Goal: Find specific page/section: Find specific page/section

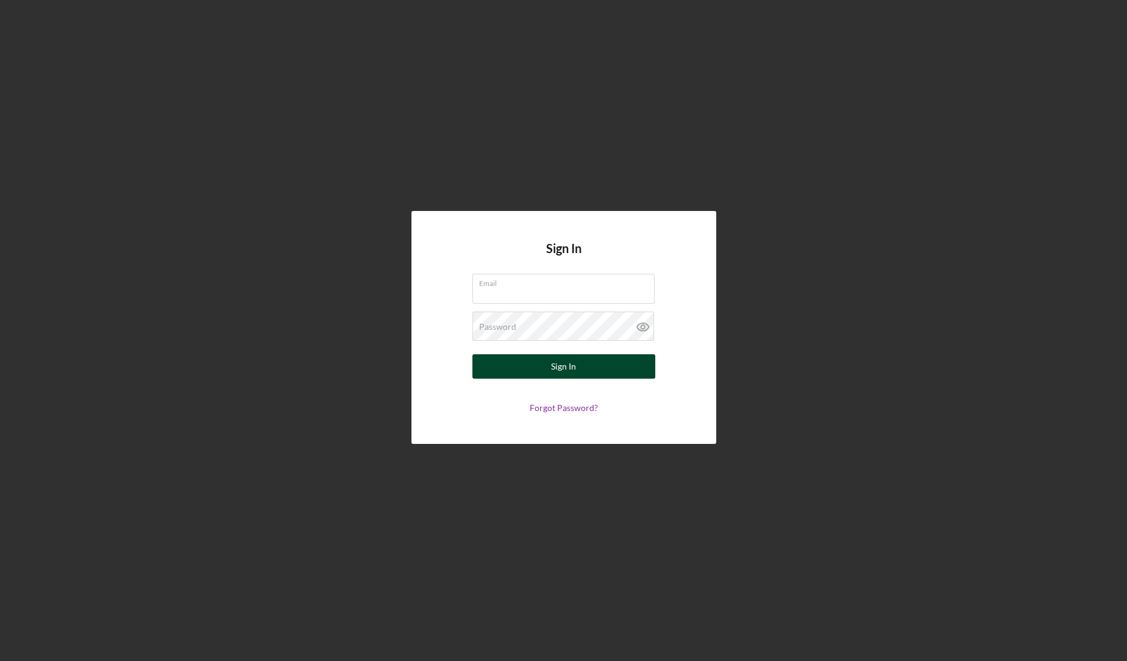
type input "[EMAIL_ADDRESS][DOMAIN_NAME]"
click at [553, 373] on div "Sign In" at bounding box center [563, 366] width 25 height 24
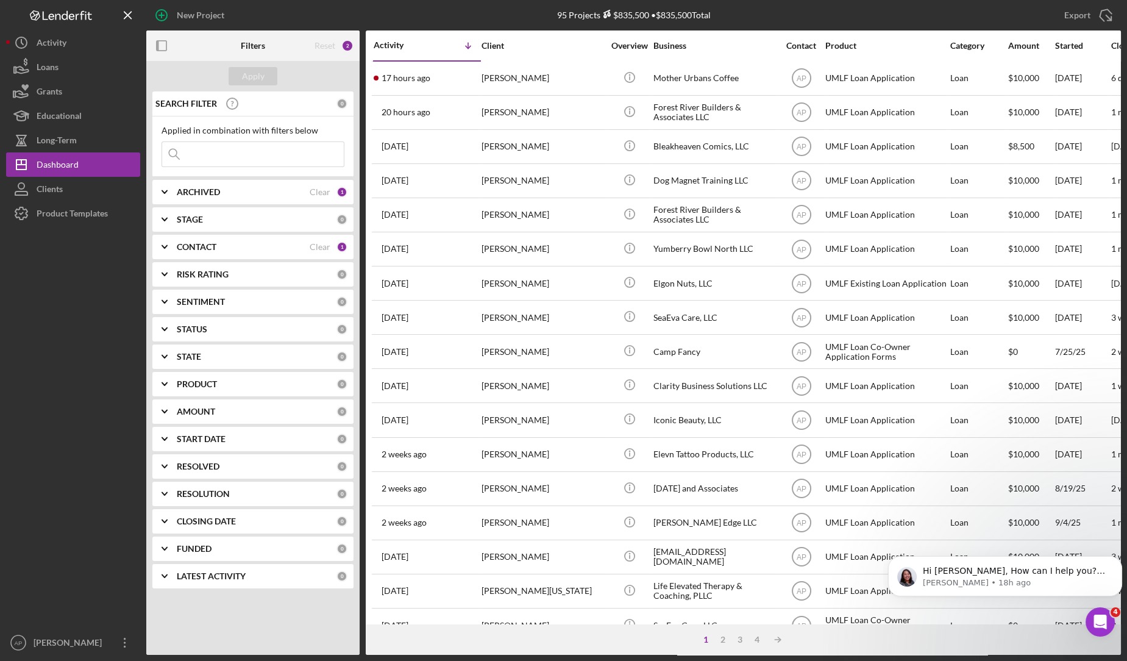
click at [201, 151] on input at bounding box center [253, 154] width 182 height 24
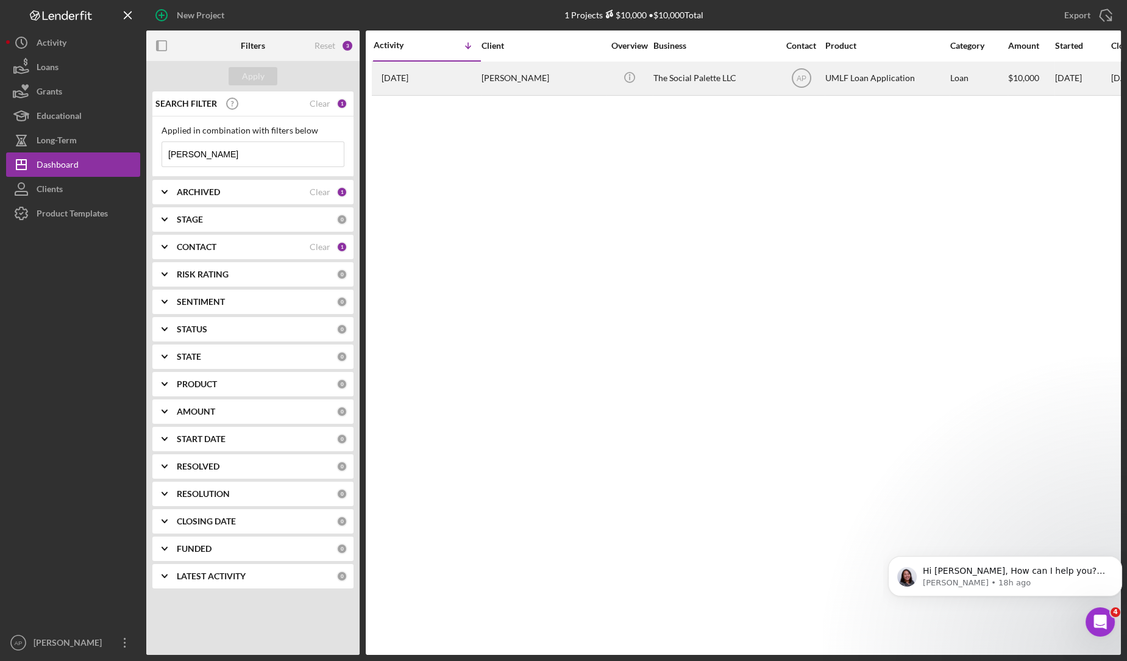
type input "[PERSON_NAME]"
click at [659, 75] on div "The Social Palette LLC" at bounding box center [714, 78] width 122 height 32
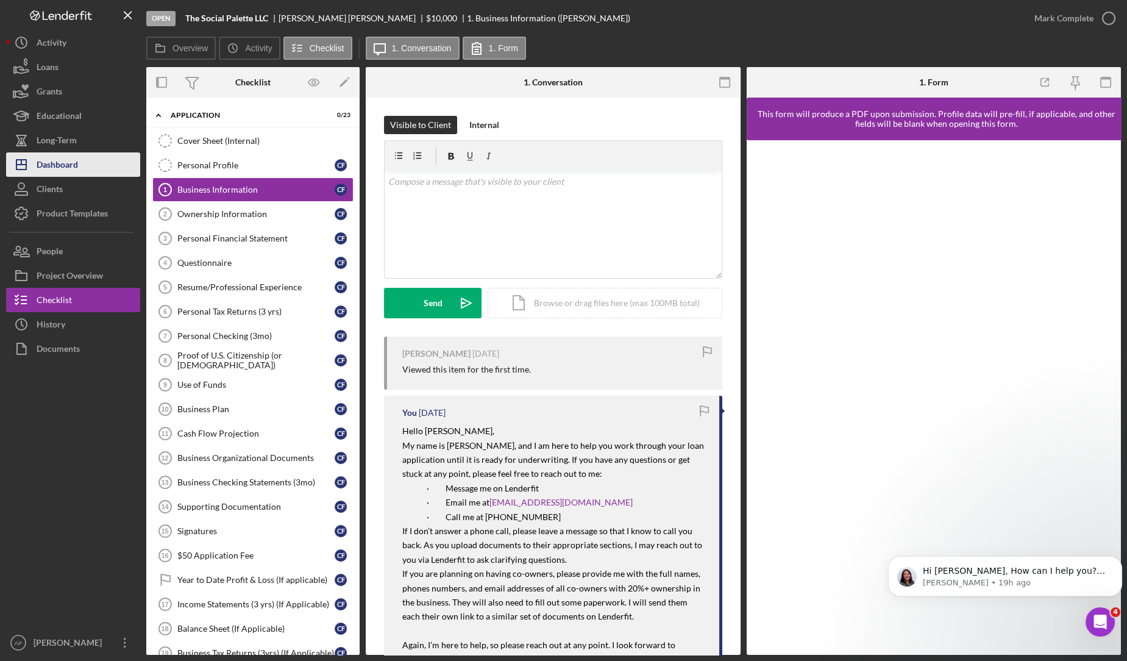
click at [98, 161] on button "Icon/Dashboard Dashboard" at bounding box center [73, 164] width 134 height 24
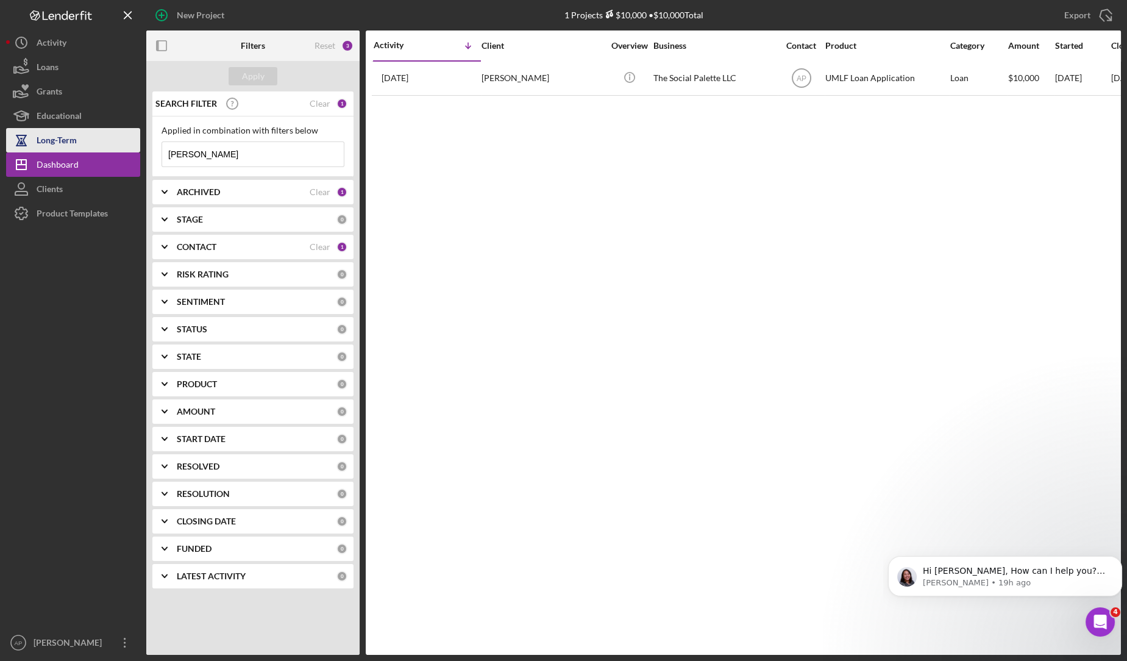
drag, startPoint x: 206, startPoint y: 155, endPoint x: 119, endPoint y: 140, distance: 88.5
click at [119, 140] on div "New Project 1 Projects $10,000 • $10,000 Total [PERSON_NAME] Export Icon/Export…" at bounding box center [563, 327] width 1115 height 655
drag, startPoint x: 221, startPoint y: 149, endPoint x: 144, endPoint y: 136, distance: 77.2
click at [144, 136] on div "New Project 1 Projects $10,000 • $10,000 Total [PERSON_NAME] Export Icon/Export…" at bounding box center [563, 327] width 1115 height 655
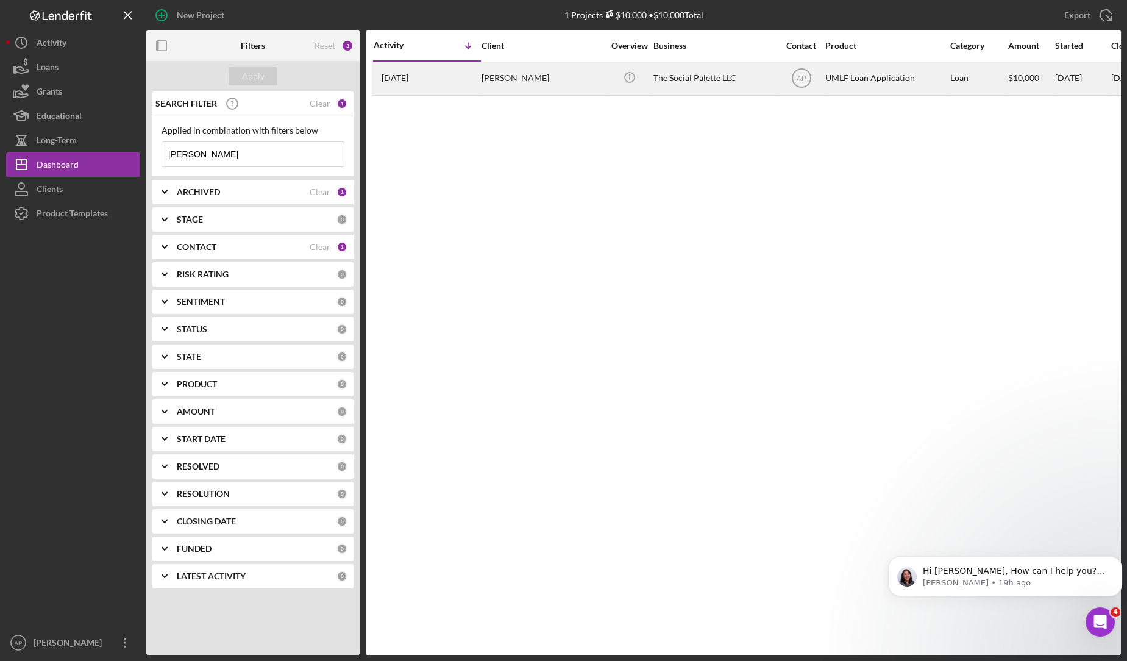
type input "[PERSON_NAME]"
click at [544, 85] on div "[PERSON_NAME]" at bounding box center [542, 78] width 122 height 32
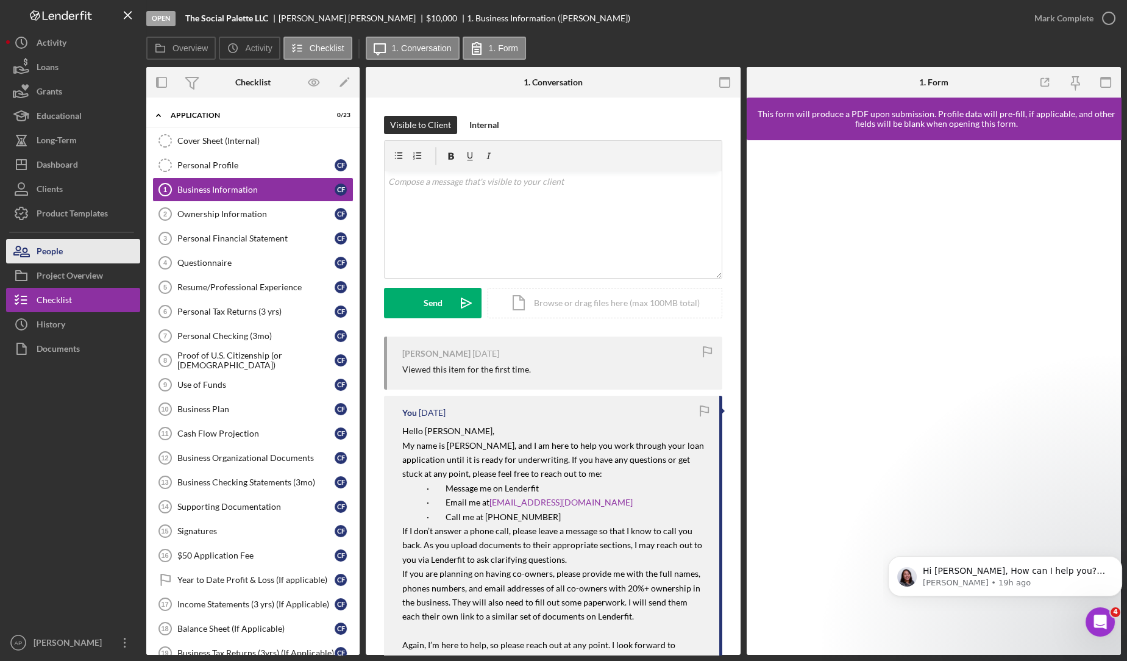
click at [78, 244] on button "People" at bounding box center [73, 251] width 134 height 24
